Goal: Find specific page/section: Find specific page/section

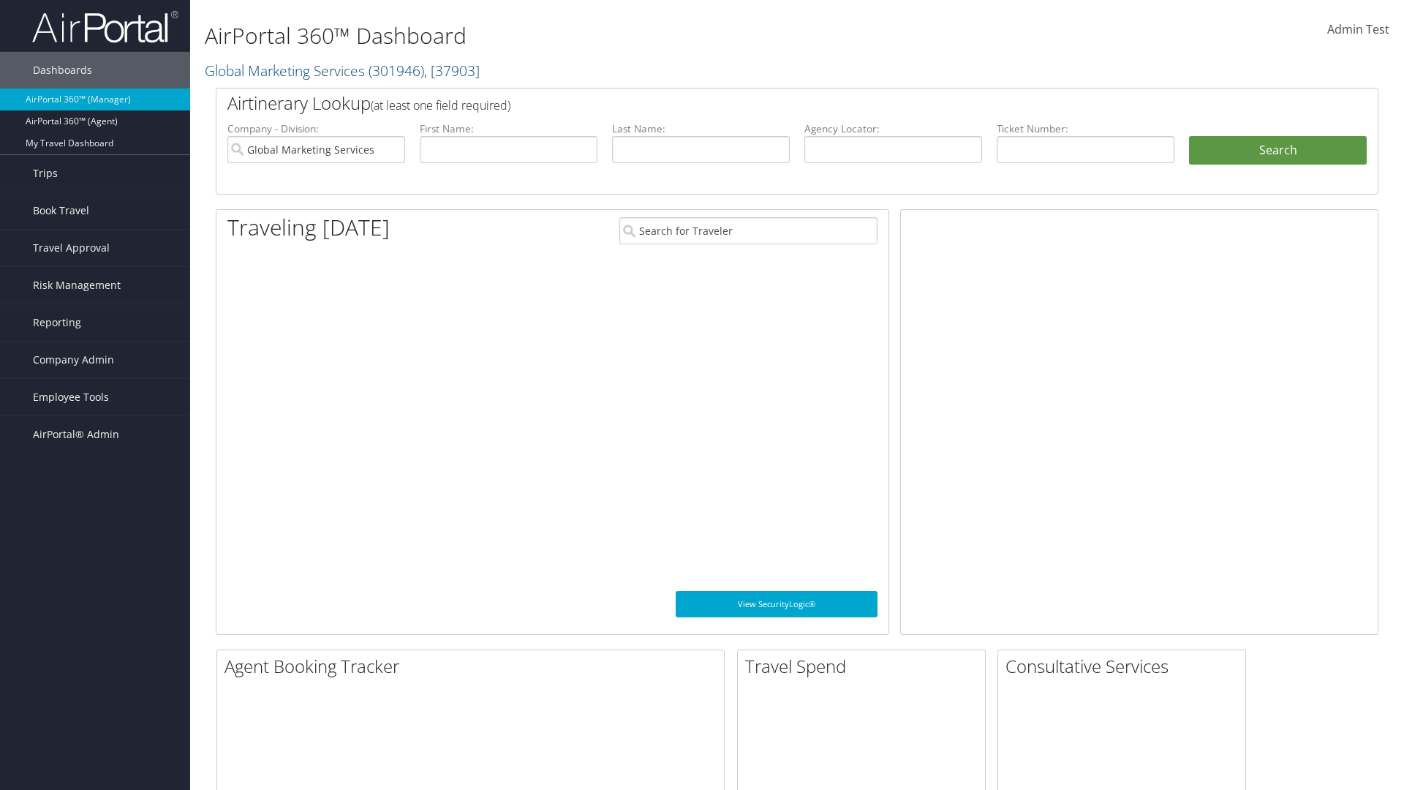
click at [95, 360] on span "Company Admin" at bounding box center [73, 360] width 81 height 37
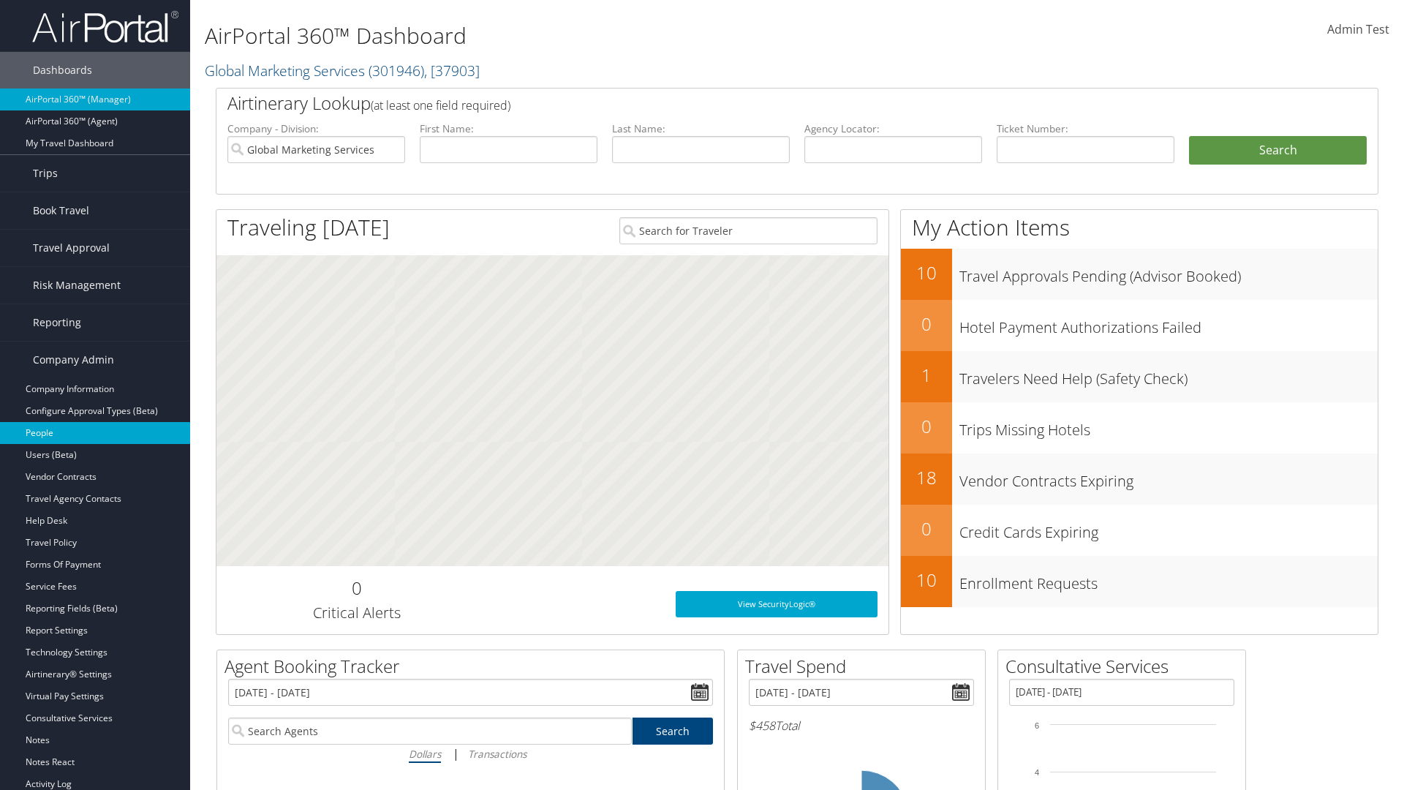
click at [95, 433] on link "People" at bounding box center [95, 433] width 190 height 22
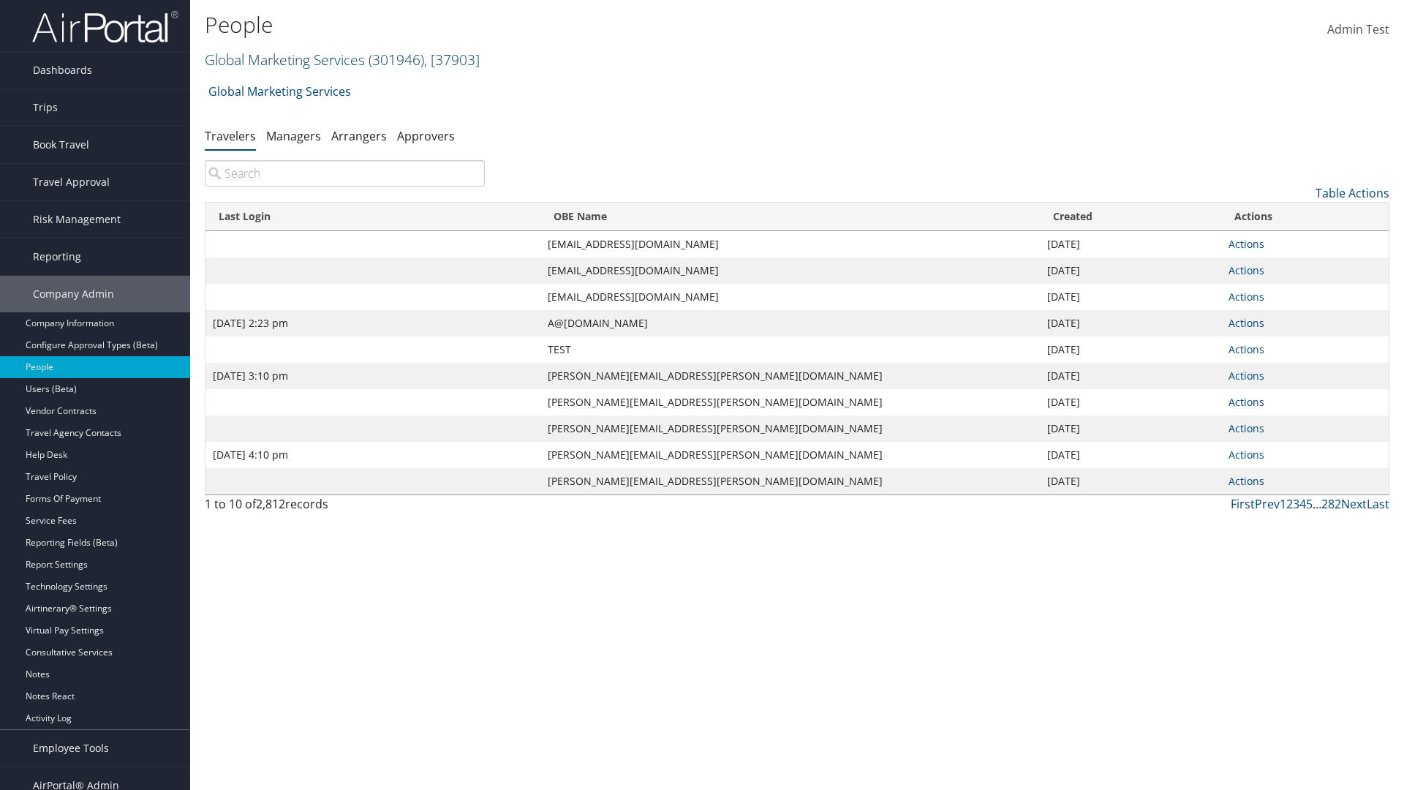
click at [283, 59] on link "Global Marketing Services ( 301946 ) , [ 37903 ]" at bounding box center [342, 60] width 275 height 20
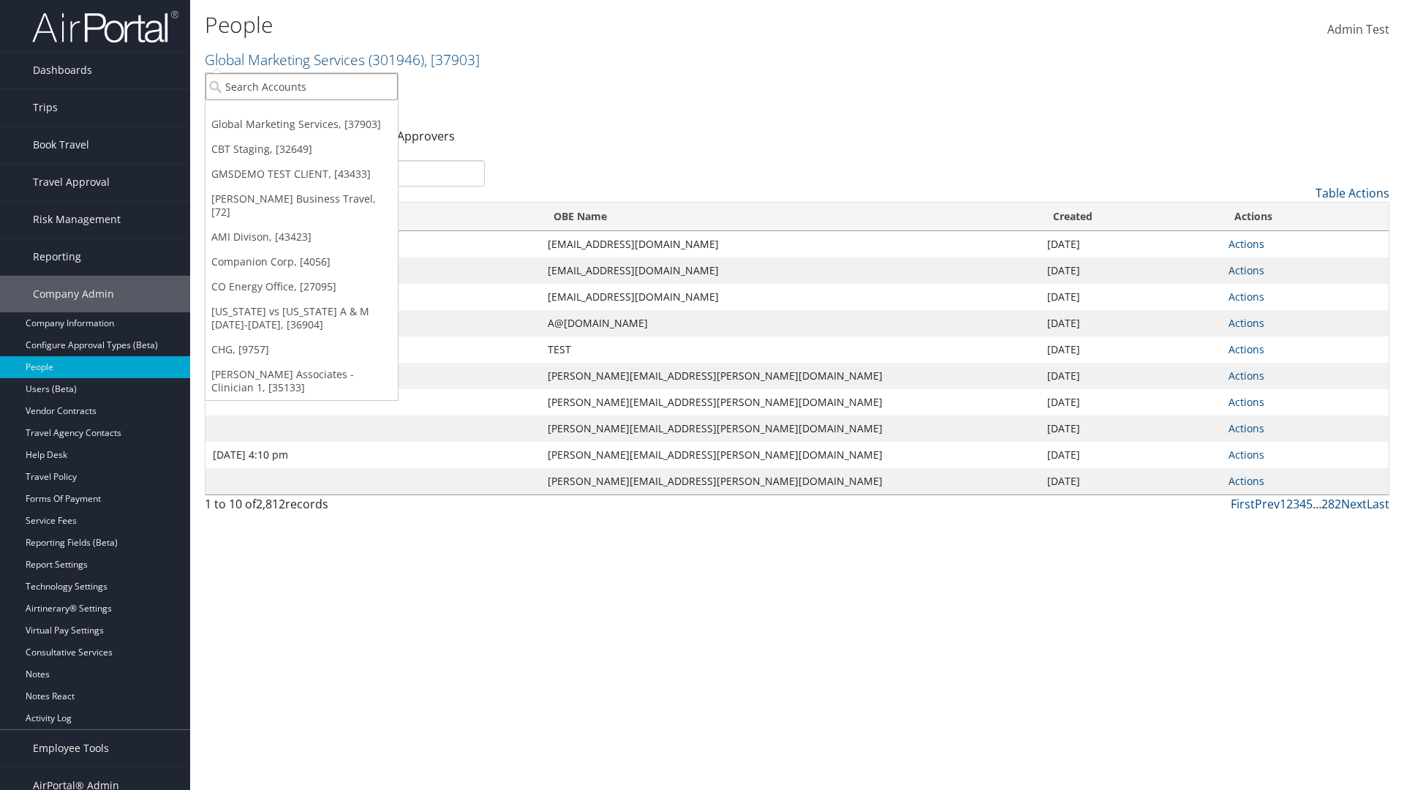
click at [301, 86] on input "search" at bounding box center [302, 86] width 192 height 27
type input "Global Marketing Services"
click at [315, 113] on div "Global Marketing Services (301946), [37903]" at bounding box center [315, 113] width 236 height 13
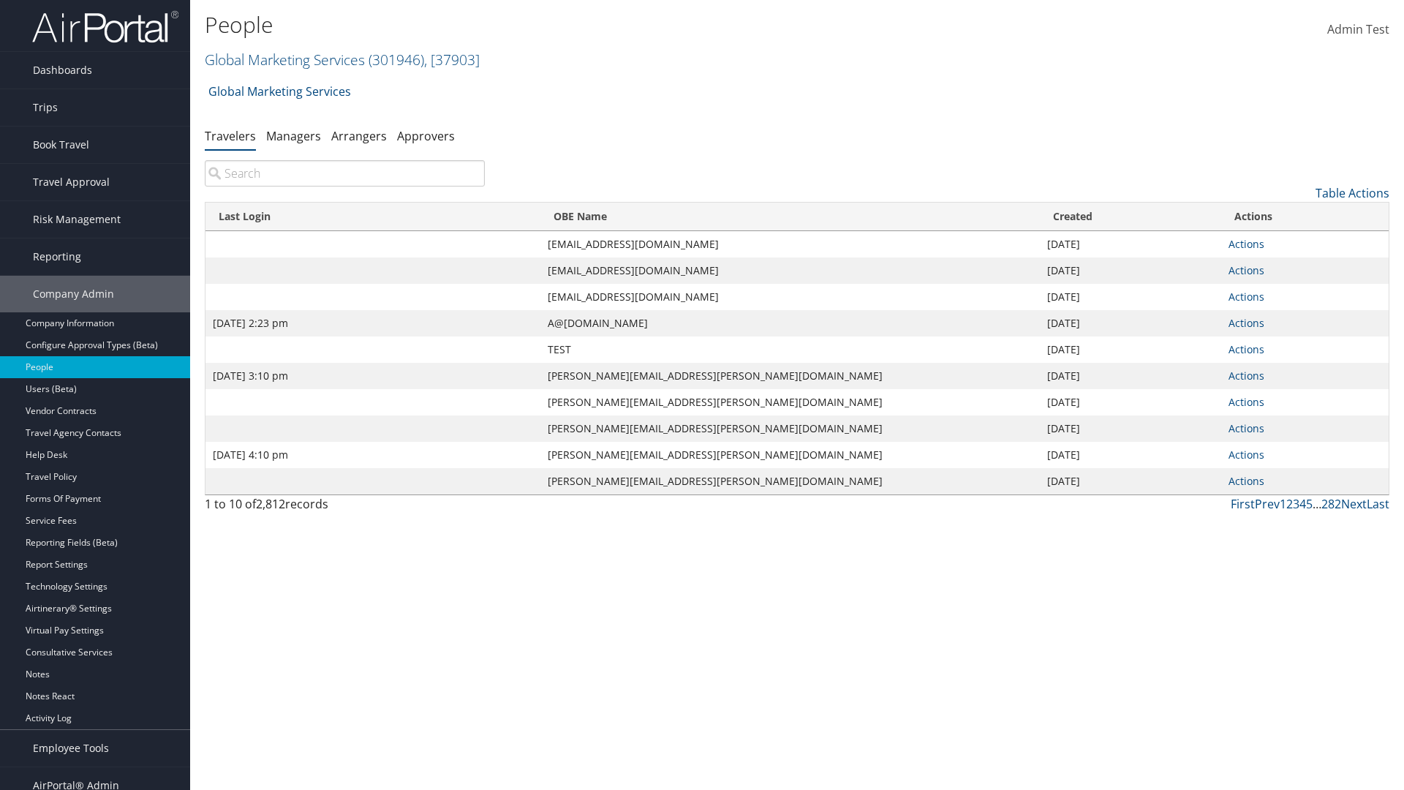
click at [344, 173] on input "search" at bounding box center [345, 173] width 280 height 26
